Goal: Download file/media

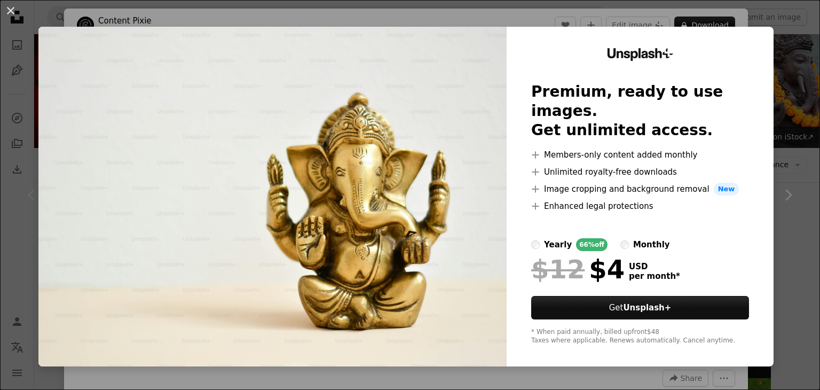
scroll to position [143, 0]
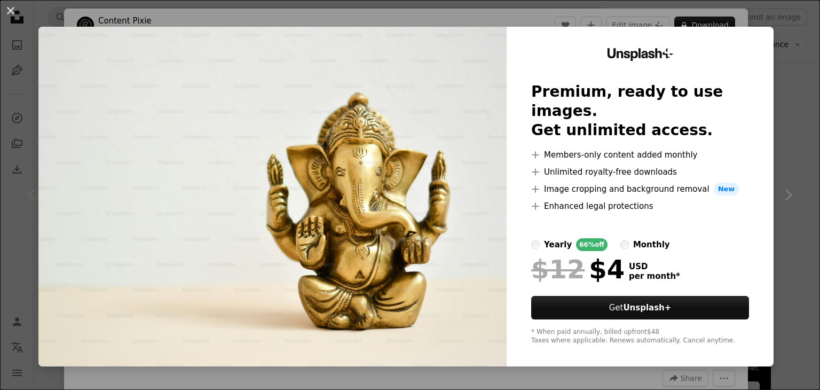
click at [408, 62] on img at bounding box center [272, 197] width 468 height 340
click at [8, 9] on button "An X shape" at bounding box center [10, 10] width 13 height 13
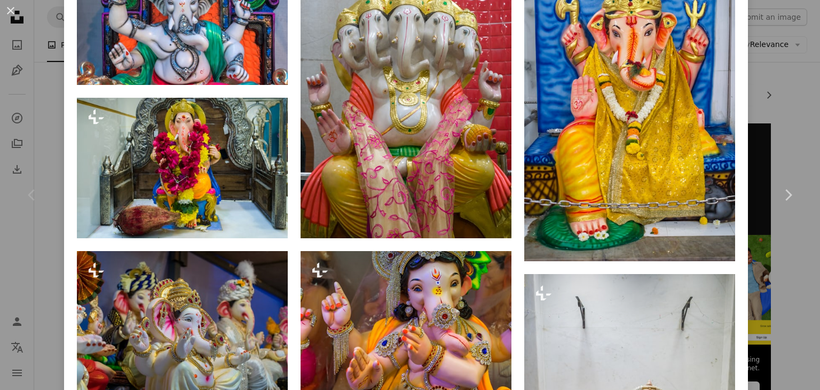
scroll to position [1210, 0]
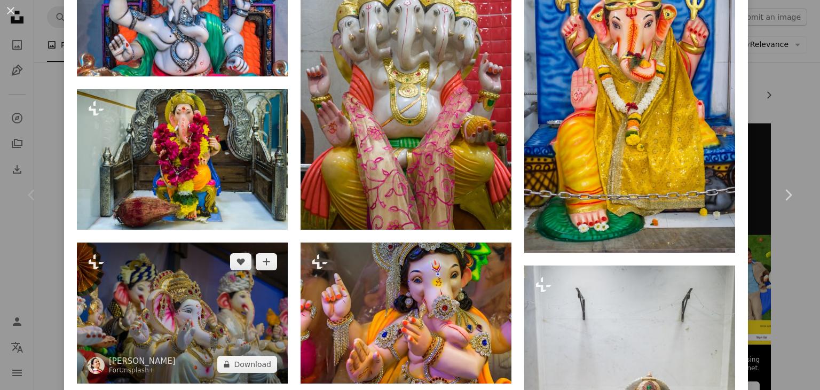
click at [203, 257] on img at bounding box center [182, 312] width 211 height 140
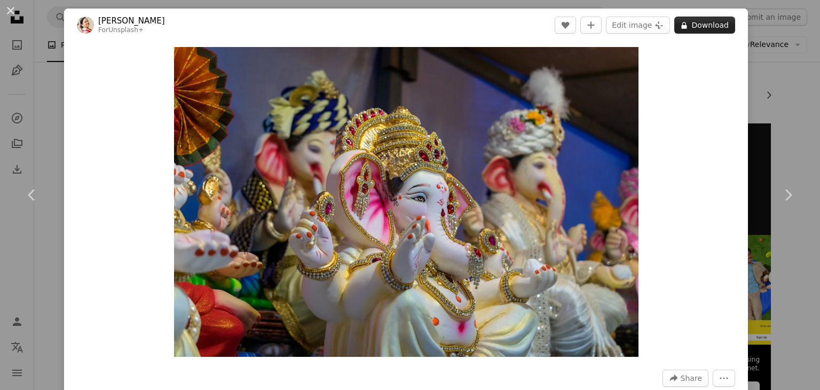
click at [705, 26] on button "A lock Download" at bounding box center [704, 25] width 61 height 17
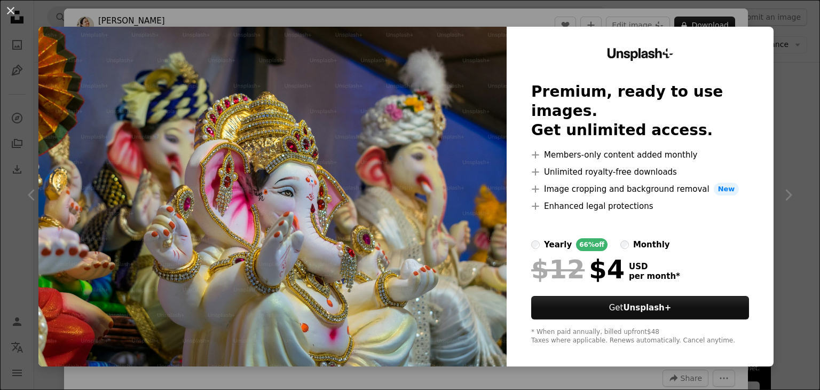
click at [355, 152] on img at bounding box center [272, 197] width 468 height 340
click at [10, 11] on button "An X shape" at bounding box center [10, 10] width 13 height 13
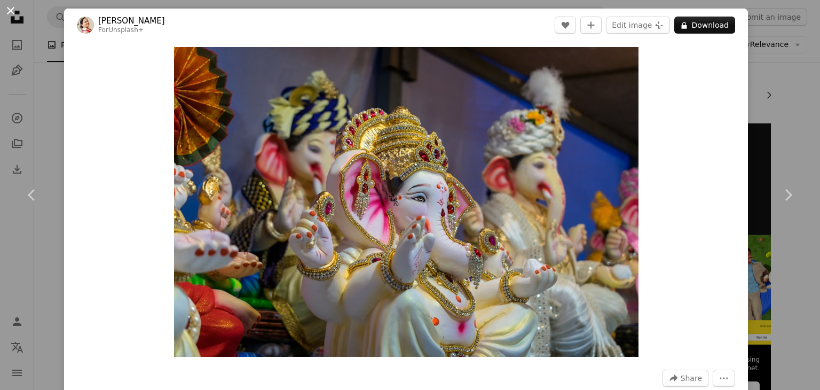
click at [11, 10] on button "An X shape" at bounding box center [10, 10] width 13 height 13
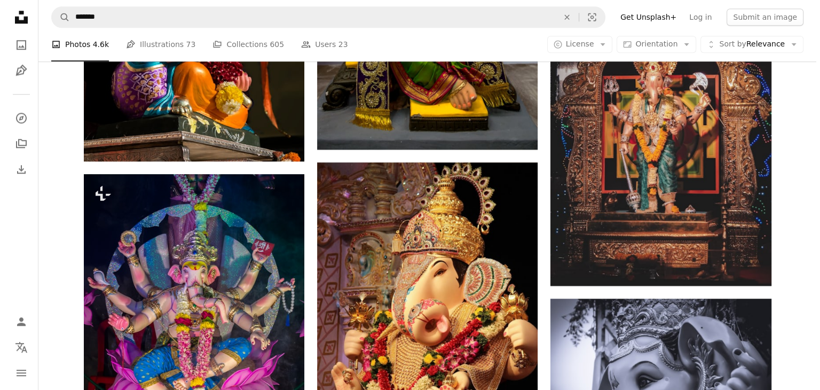
scroll to position [1100, 0]
